Goal: Task Accomplishment & Management: Manage account settings

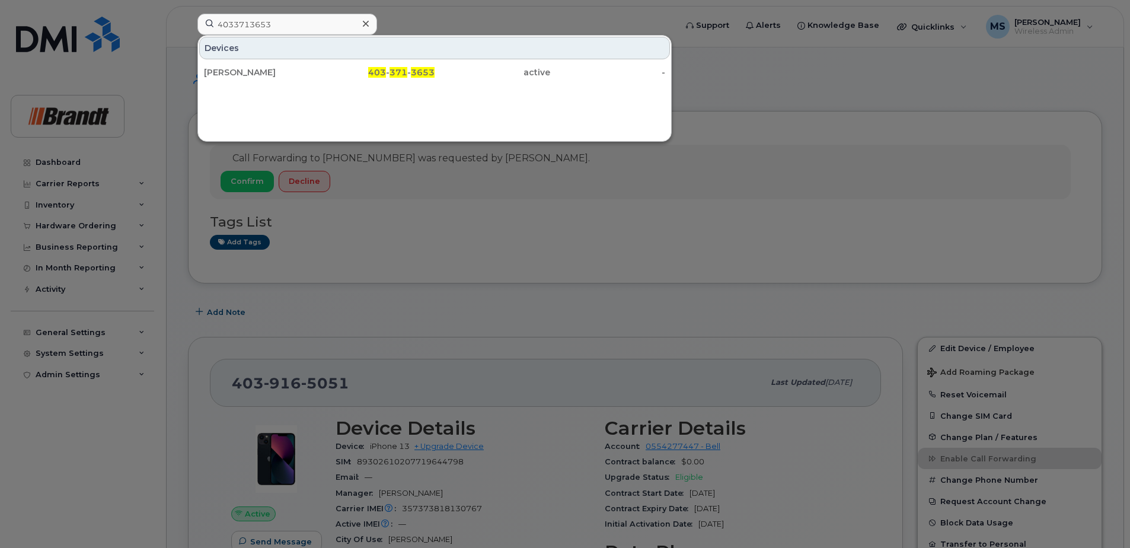
click at [188, 31] on div "4033713653 Devices [PERSON_NAME] 403 - 371 - 3653 active -" at bounding box center [433, 27] width 490 height 26
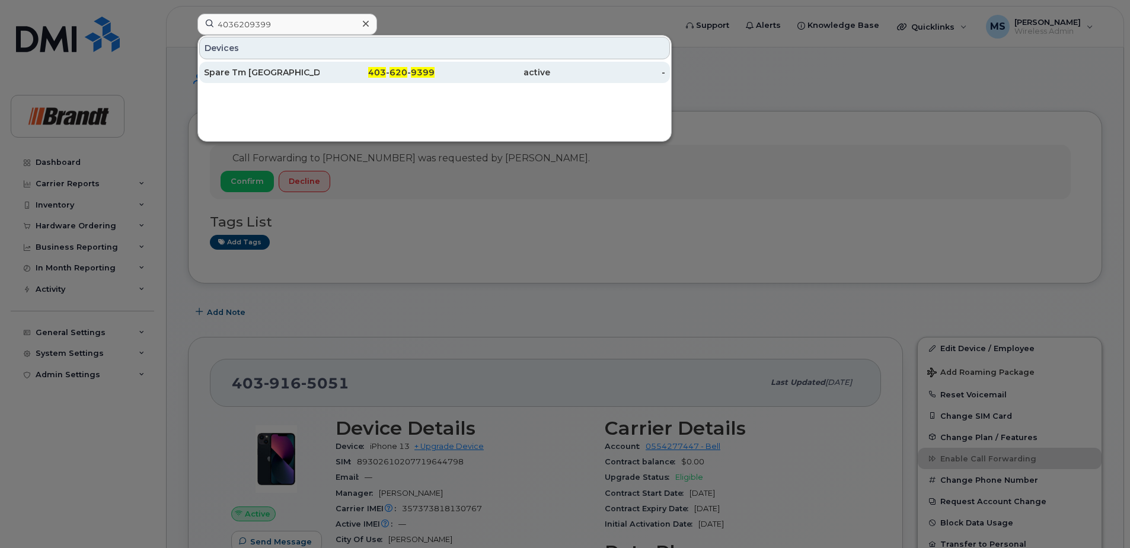
type input "4036209399"
click at [413, 75] on span "9399" at bounding box center [423, 72] width 24 height 11
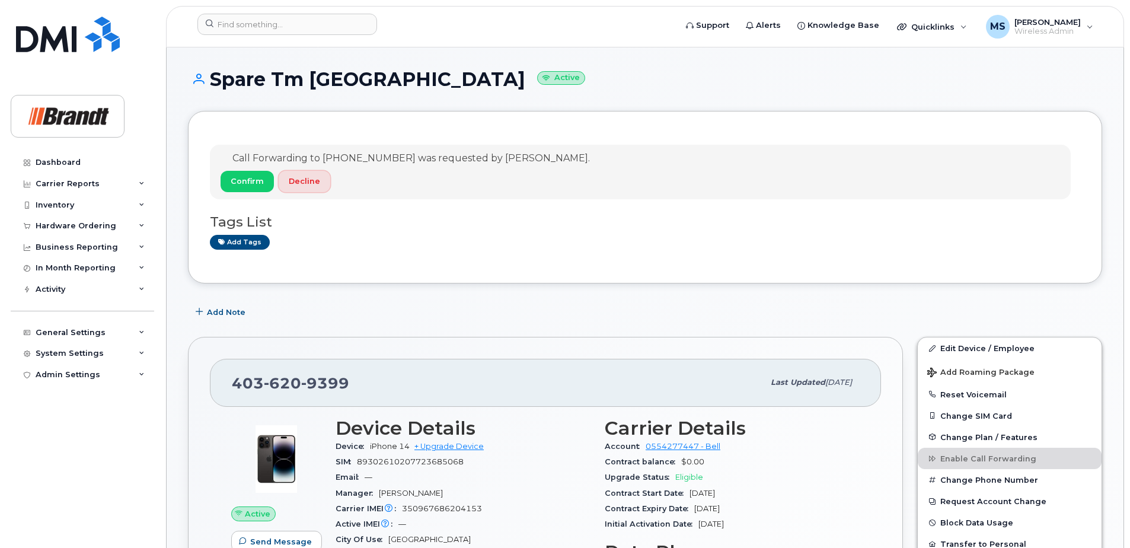
click at [309, 181] on span "Decline" at bounding box center [304, 181] width 31 height 11
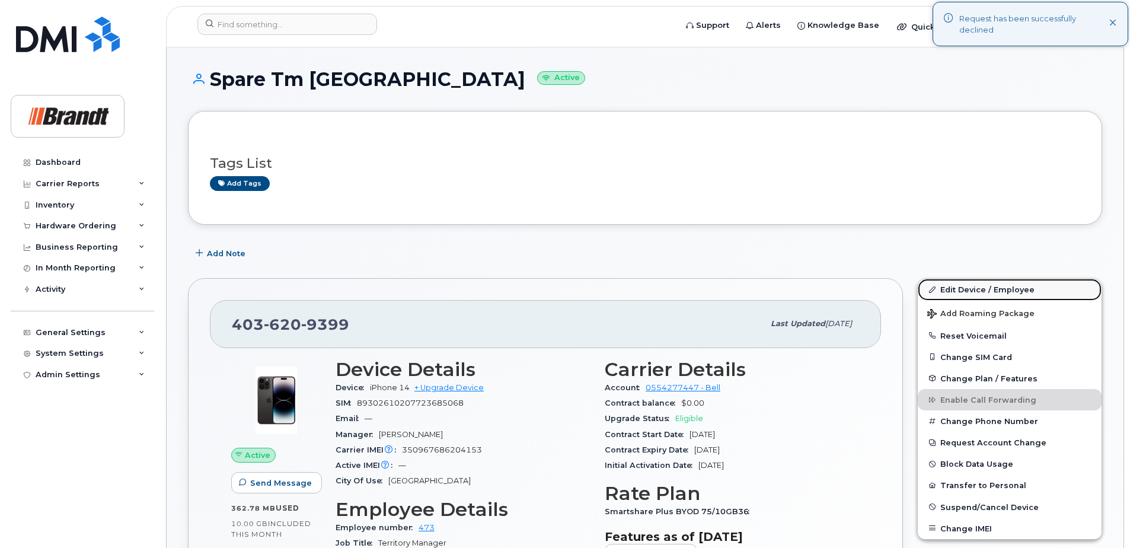
click at [1015, 290] on link "Edit Device / Employee" at bounding box center [1010, 289] width 184 height 21
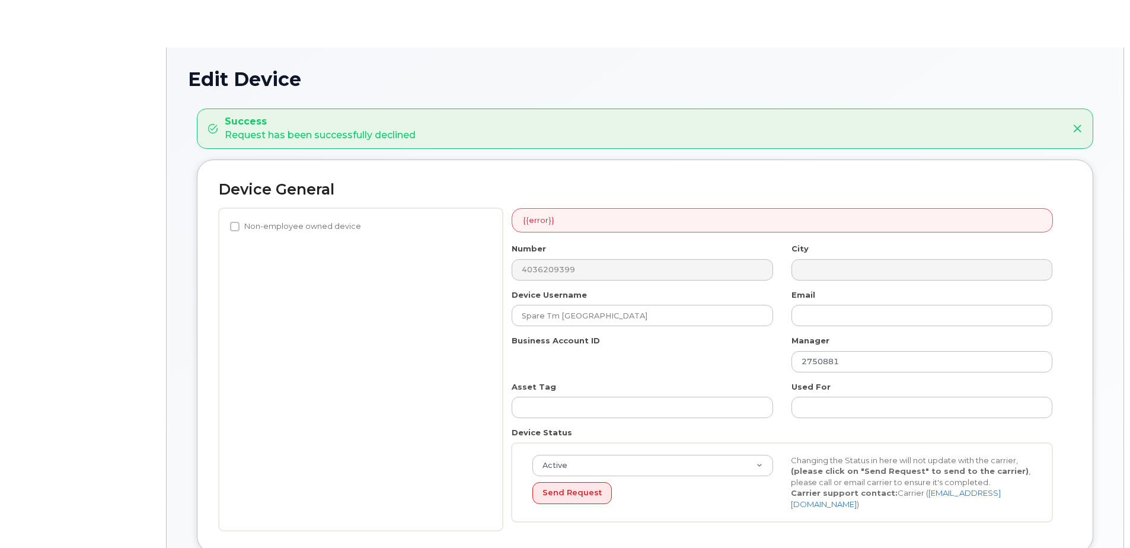
select select "34499226"
select select "34499245"
select select "35155013"
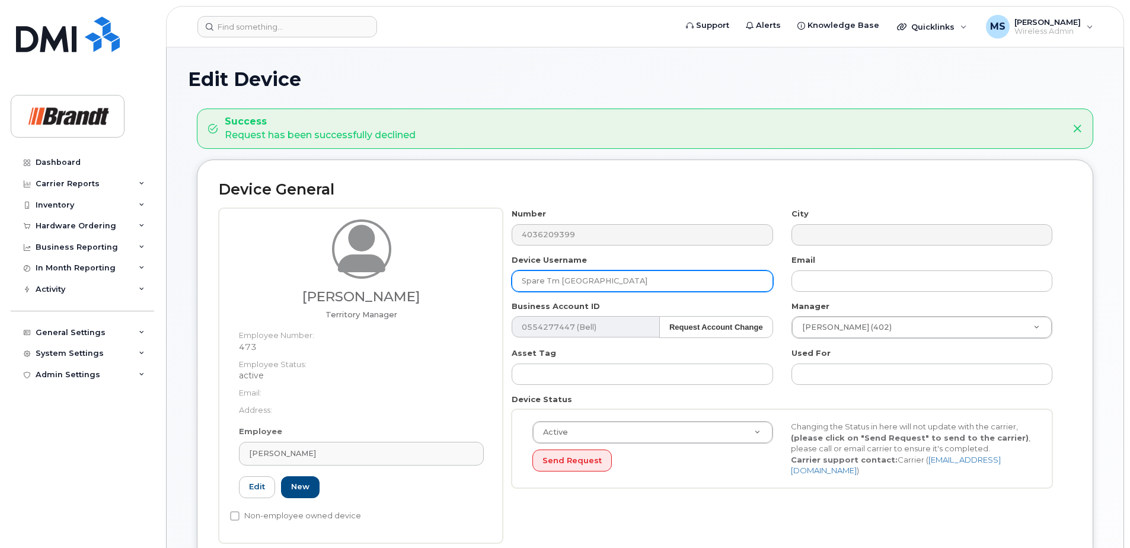
drag, startPoint x: 488, startPoint y: 282, endPoint x: 210, endPoint y: 300, distance: 278.8
click at [255, 297] on div "Derek Przeginiak Territory Manager Employee Number: 473 Employee Status: active…" at bounding box center [645, 375] width 853 height 335
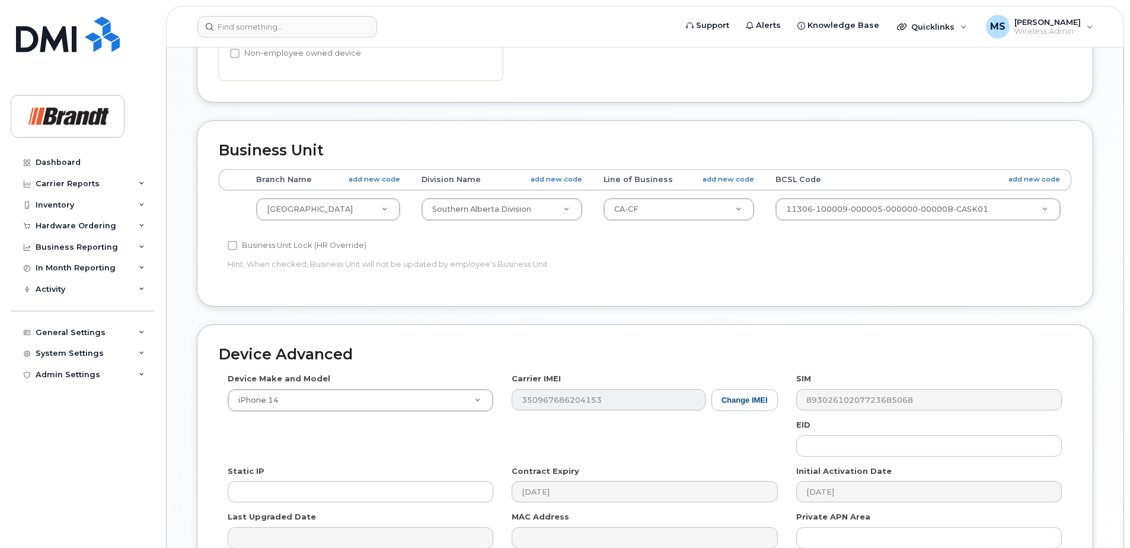
scroll to position [593, 0]
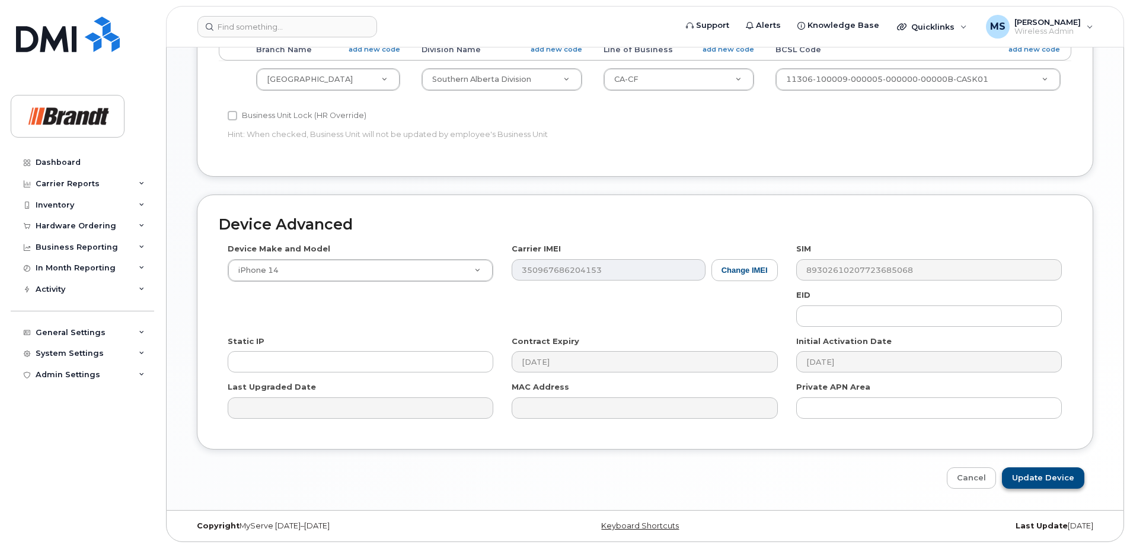
type input "Anthony Garland"
click at [1071, 483] on input "Update Device" at bounding box center [1043, 478] width 82 height 22
type input "Saving..."
